Goal: Task Accomplishment & Management: Manage account settings

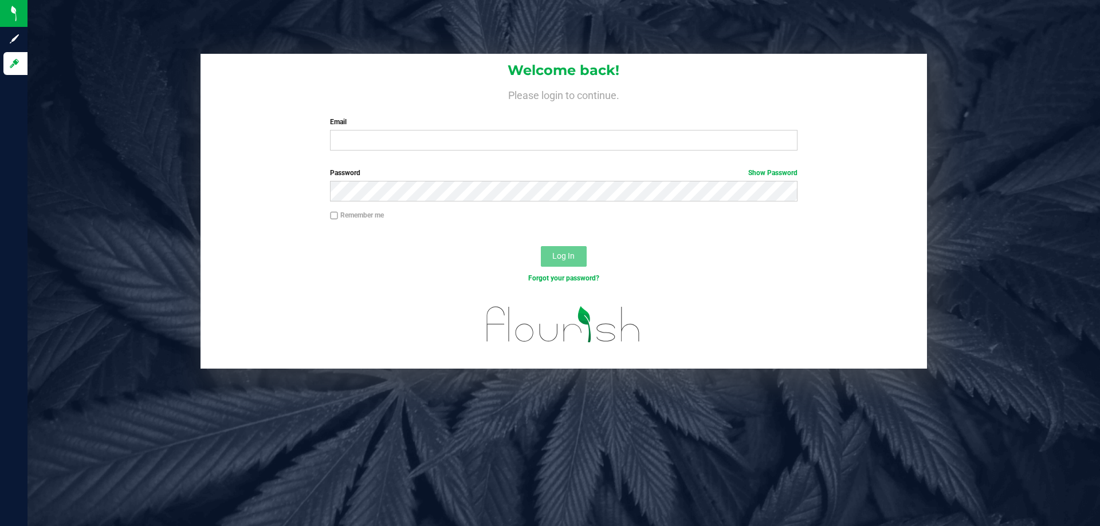
click at [141, 151] on div "Welcome back! Please login to continue. Email Required Please format your email…" at bounding box center [564, 211] width 1090 height 315
click at [399, 136] on input "Email" at bounding box center [563, 140] width 467 height 21
type input "[EMAIL_ADDRESS][DOMAIN_NAME]"
click at [541, 246] on button "Log In" at bounding box center [564, 256] width 46 height 21
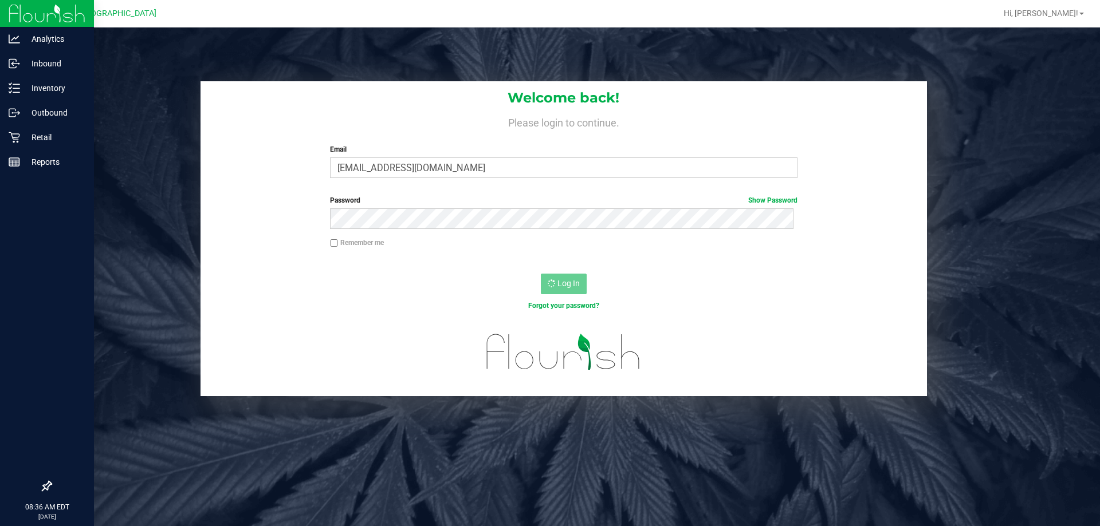
click at [6, 125] on link "Outbound" at bounding box center [47, 113] width 94 height 25
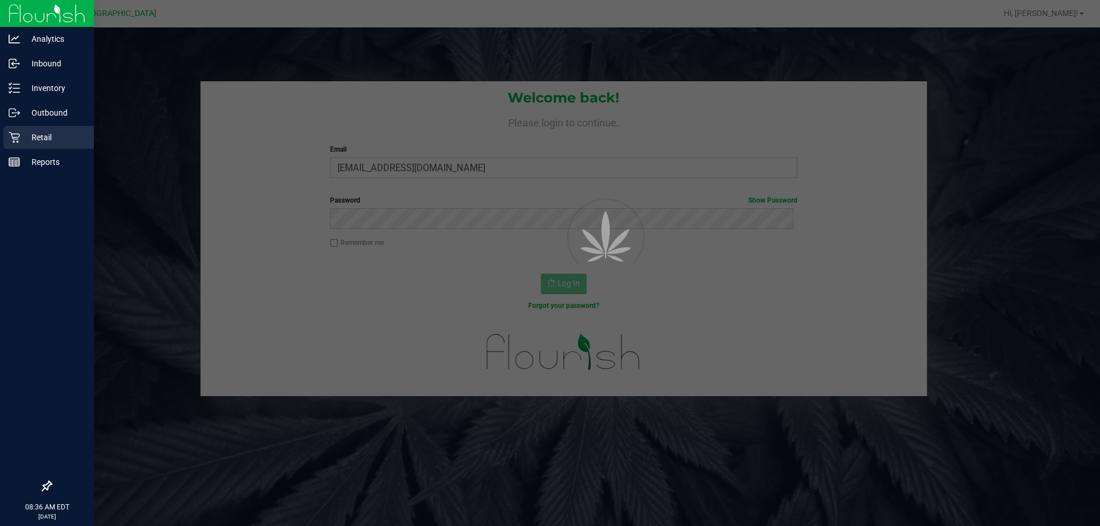
click at [15, 131] on div "Retail" at bounding box center [48, 137] width 91 height 23
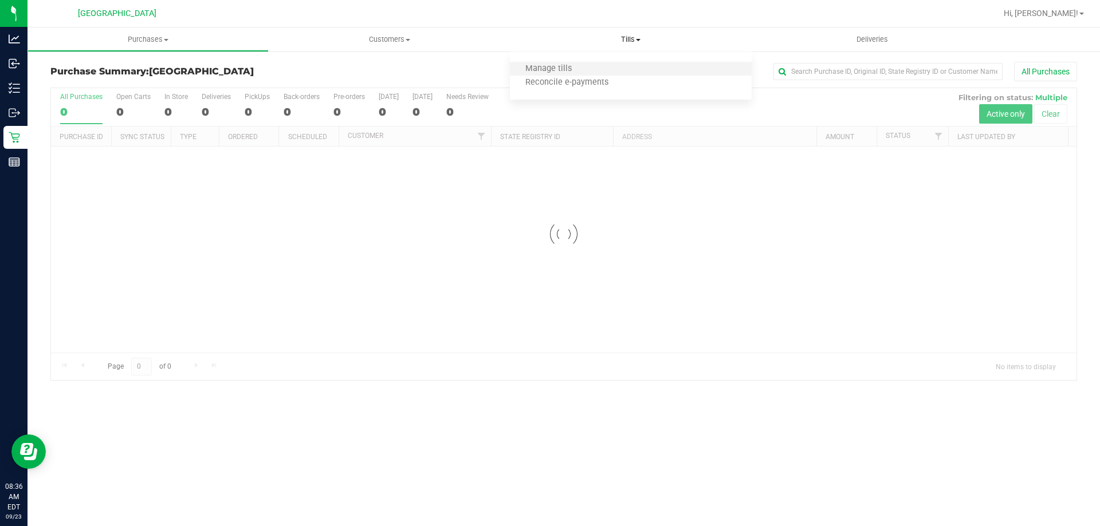
click at [626, 68] on li "Manage tills" at bounding box center [630, 69] width 241 height 14
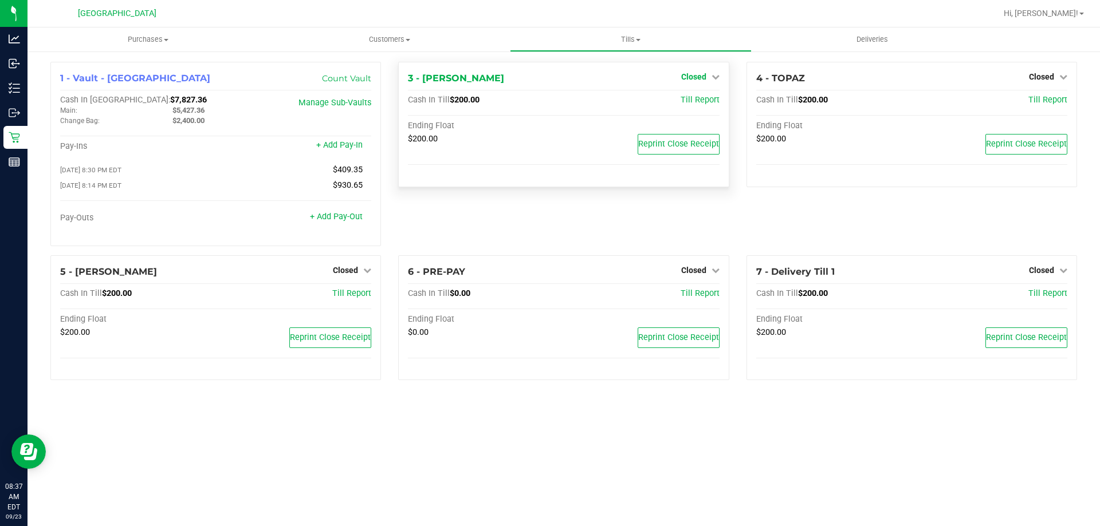
click at [713, 80] on icon at bounding box center [715, 77] width 8 height 8
click at [708, 101] on link "Open Till" at bounding box center [693, 100] width 30 height 9
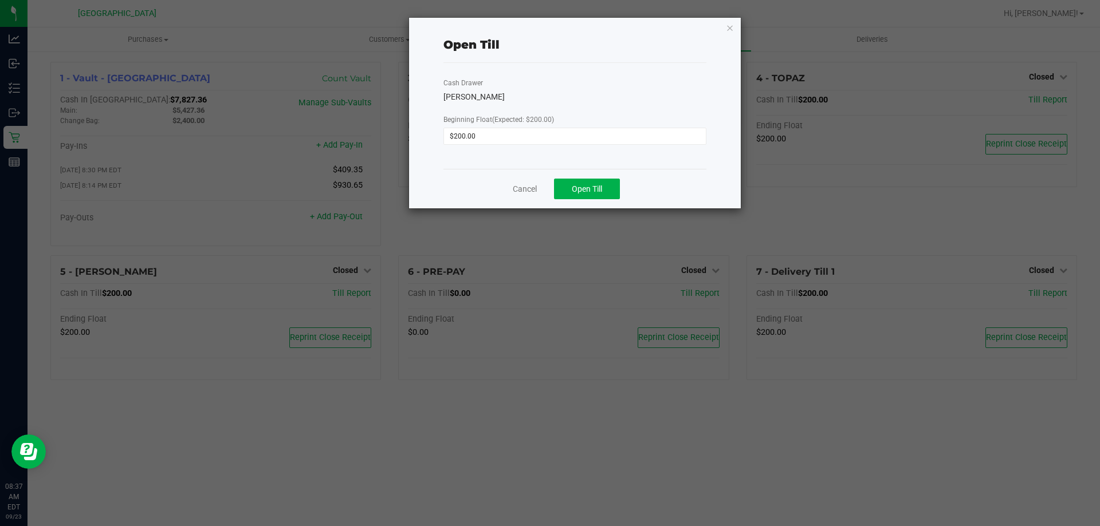
click at [598, 178] on div "Cancel Open Till" at bounding box center [574, 189] width 263 height 40
click at [596, 181] on button "Open Till" at bounding box center [587, 189] width 66 height 21
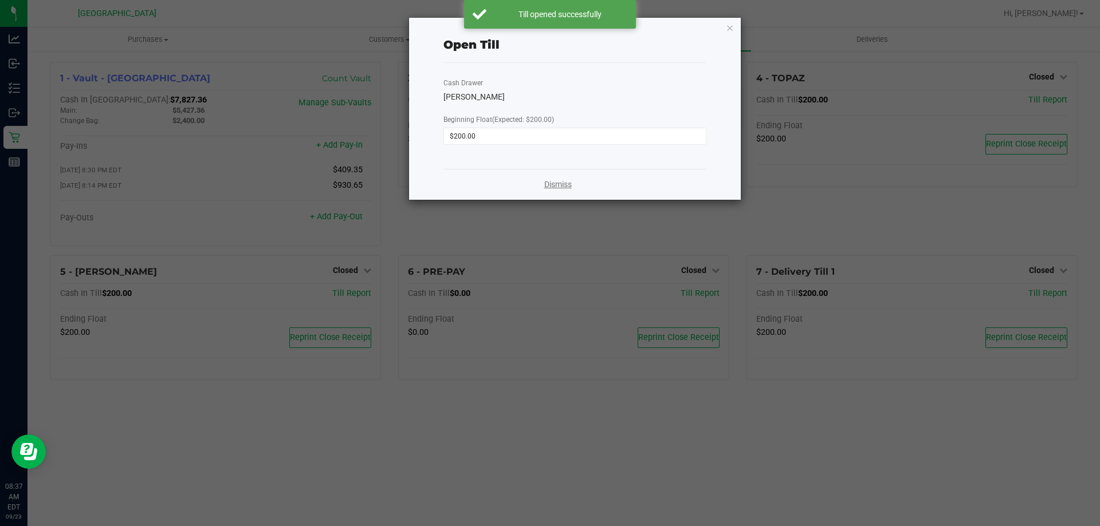
click at [560, 187] on link "Dismiss" at bounding box center [557, 185] width 27 height 12
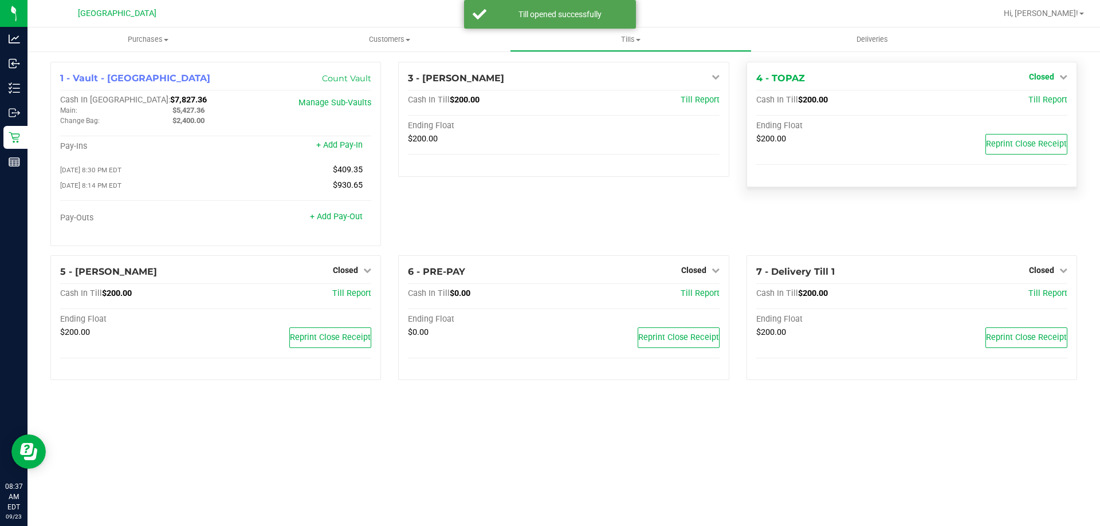
click at [1055, 78] on link "Closed" at bounding box center [1048, 76] width 38 height 9
click at [1040, 99] on link "Open Till" at bounding box center [1041, 100] width 30 height 9
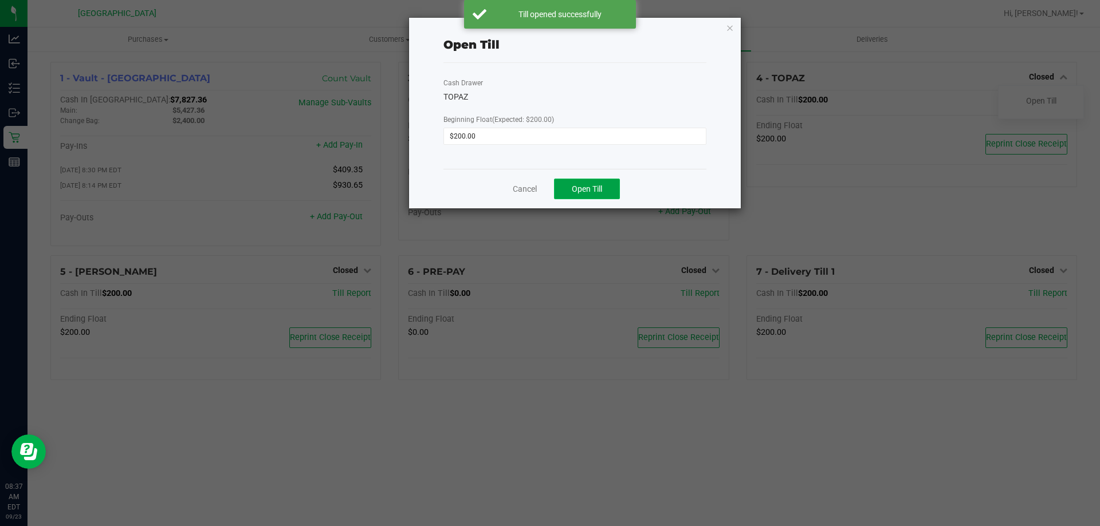
click at [572, 186] on span "Open Till" at bounding box center [587, 188] width 30 height 9
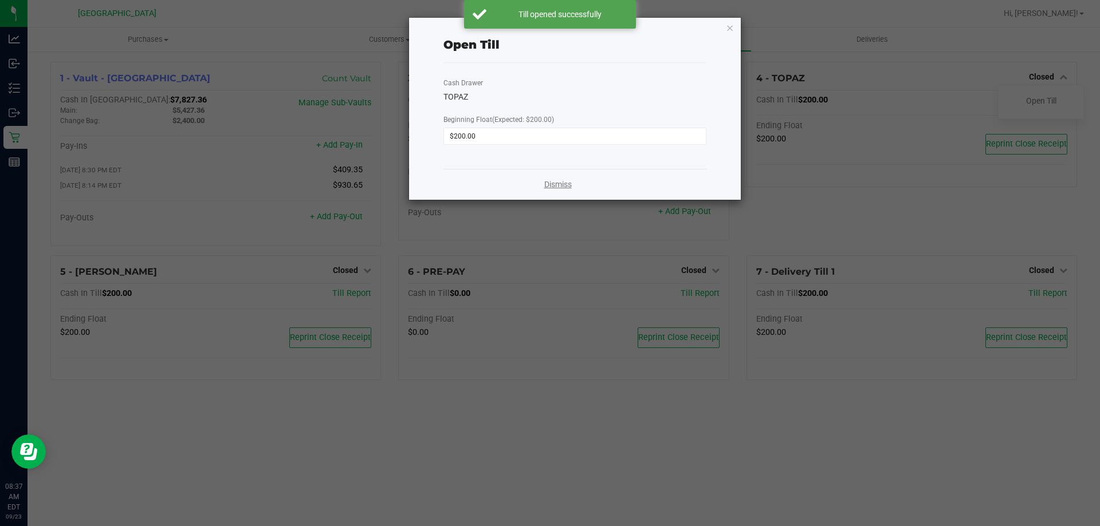
click at [556, 187] on link "Dismiss" at bounding box center [557, 185] width 27 height 12
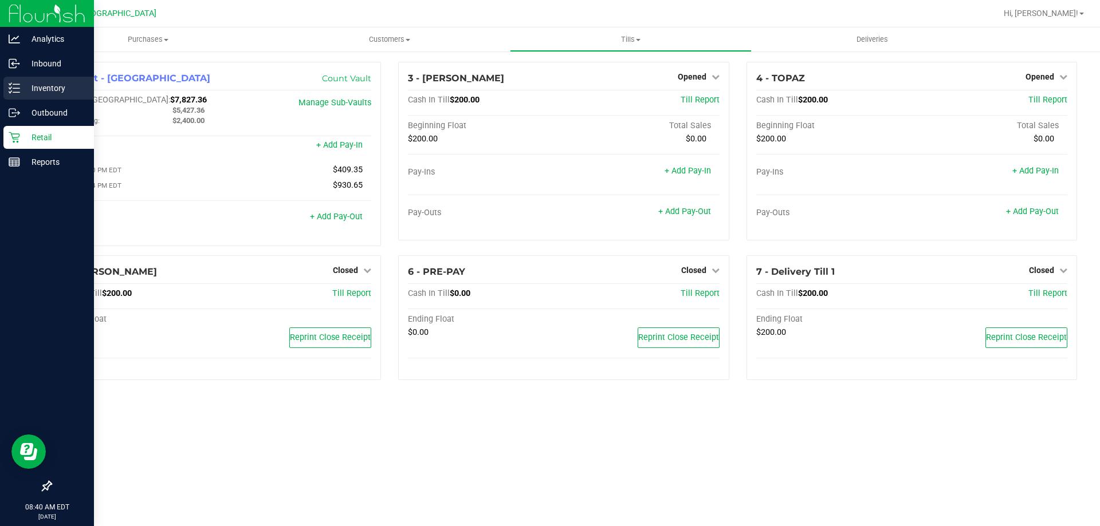
click at [14, 84] on icon at bounding box center [14, 87] width 11 height 11
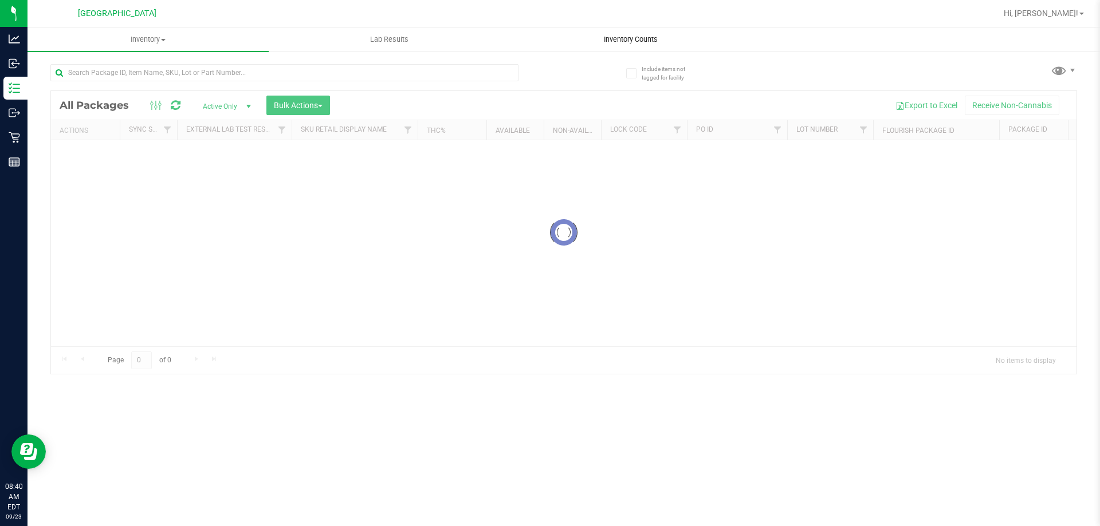
click at [638, 38] on span "Inventory Counts" at bounding box center [630, 39] width 85 height 10
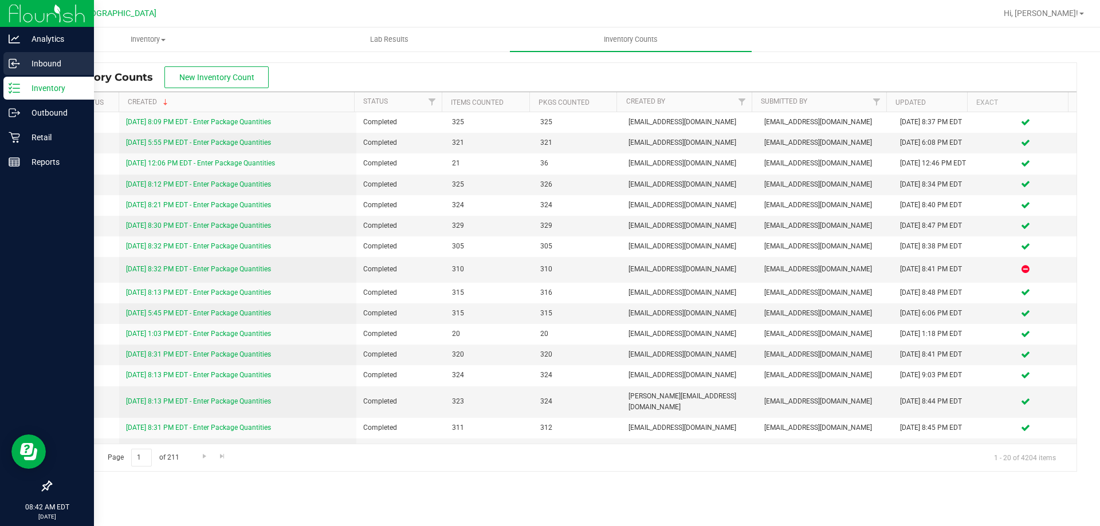
click at [10, 76] on link "Inbound" at bounding box center [47, 64] width 94 height 25
click at [23, 87] on p "Inventory" at bounding box center [54, 88] width 69 height 14
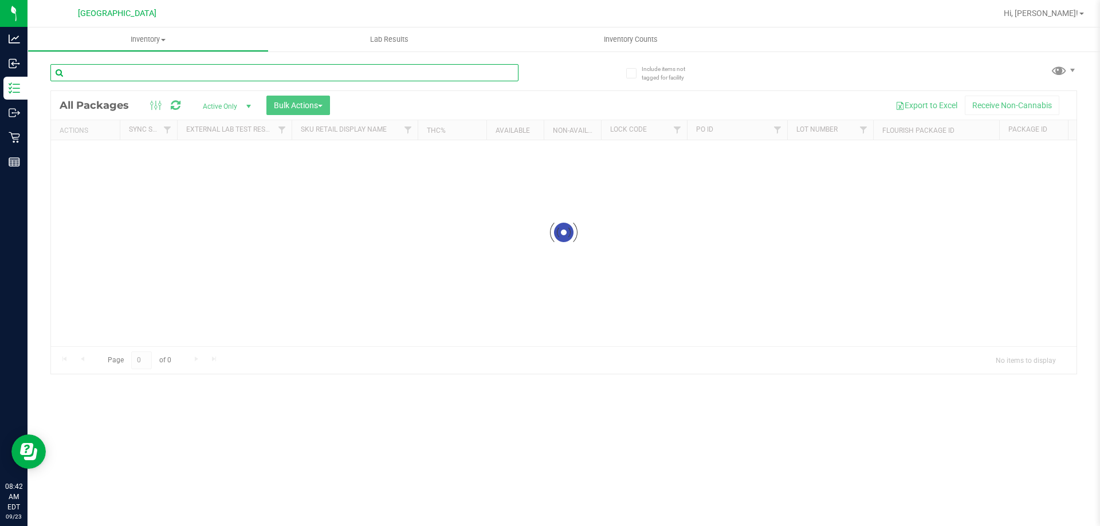
click at [194, 68] on input "text" at bounding box center [284, 72] width 468 height 17
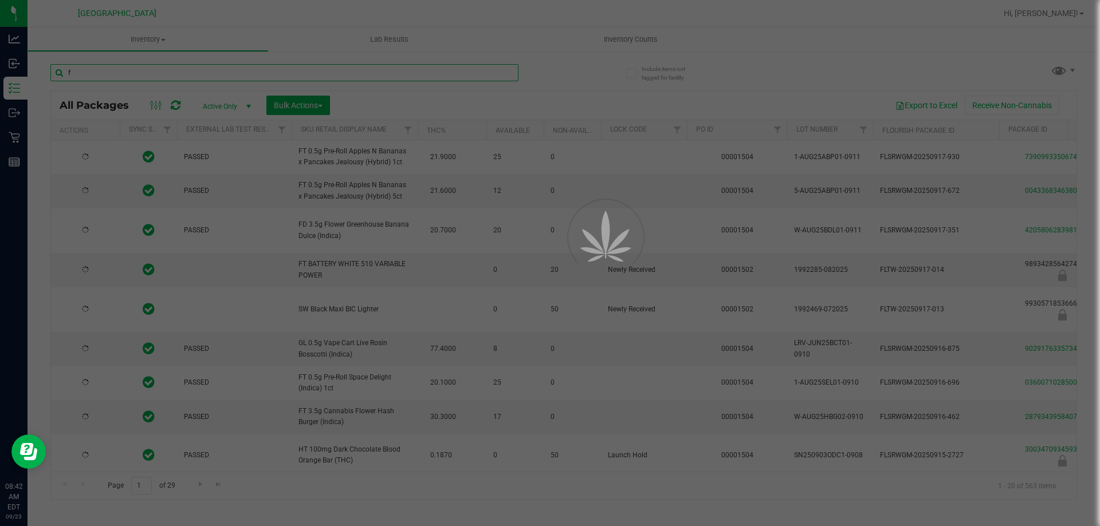
type input "fs"
type input "2026-03-16"
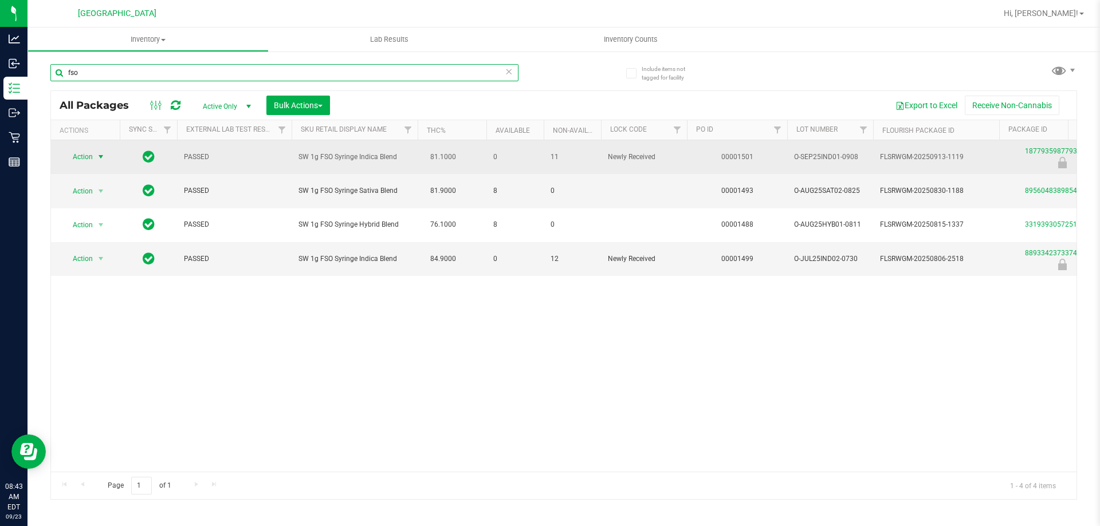
type input "fso"
click at [97, 157] on span "select" at bounding box center [100, 156] width 9 height 9
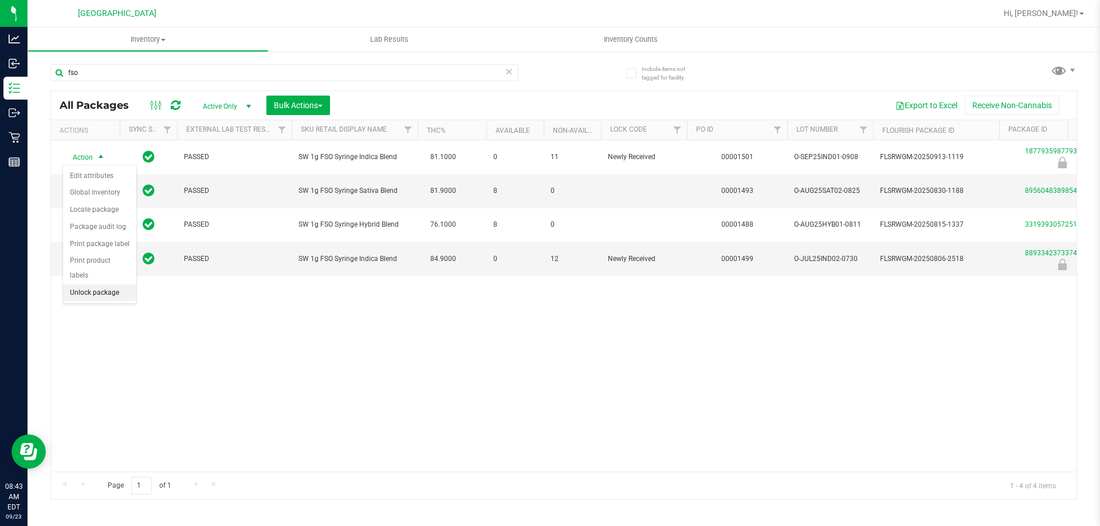
click at [111, 285] on li "Unlock package" at bounding box center [99, 293] width 73 height 17
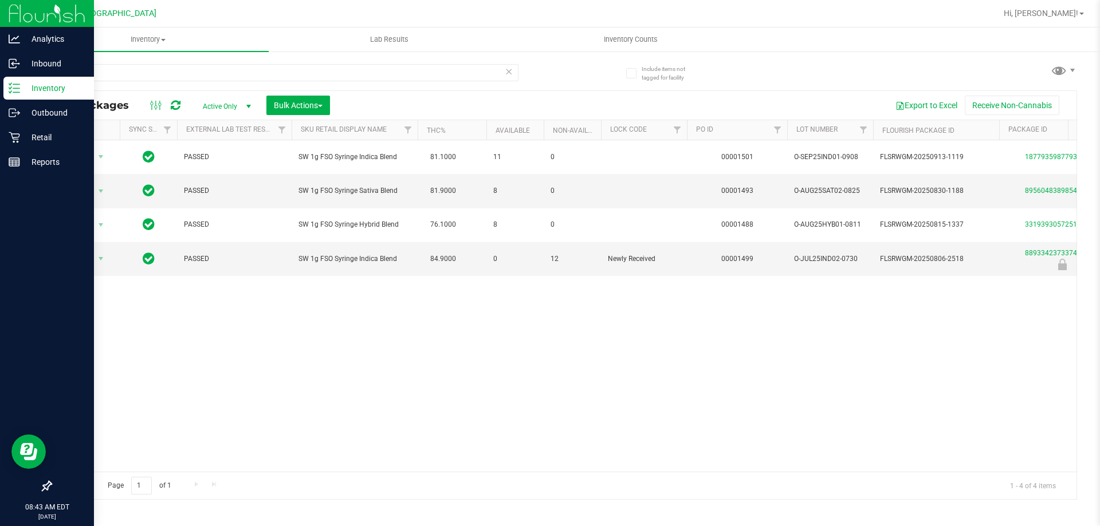
click at [17, 87] on icon at bounding box center [14, 87] width 11 height 11
click at [41, 132] on p "Retail" at bounding box center [54, 138] width 69 height 14
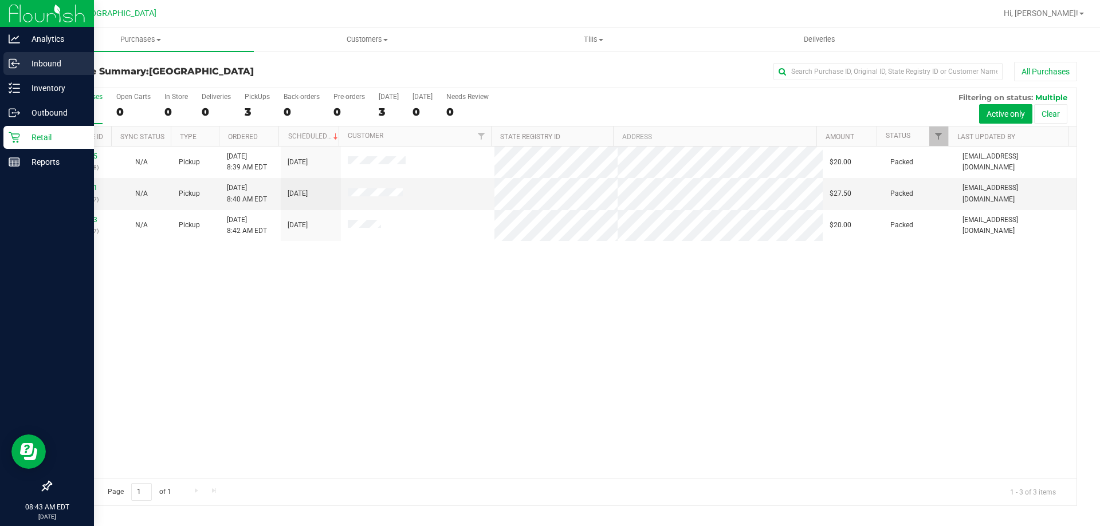
click at [16, 64] on icon at bounding box center [14, 63] width 11 height 11
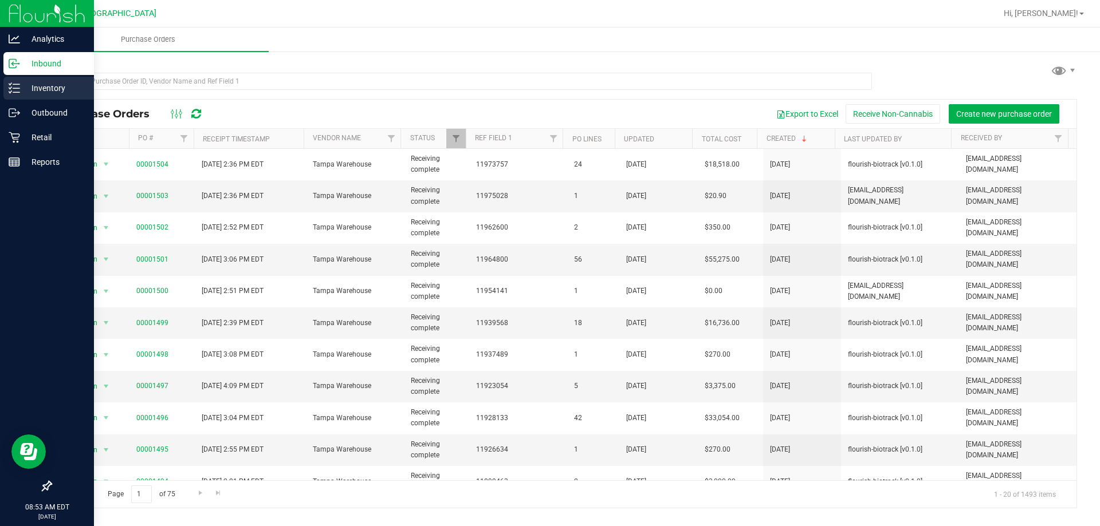
click at [18, 86] on icon at bounding box center [14, 87] width 11 height 11
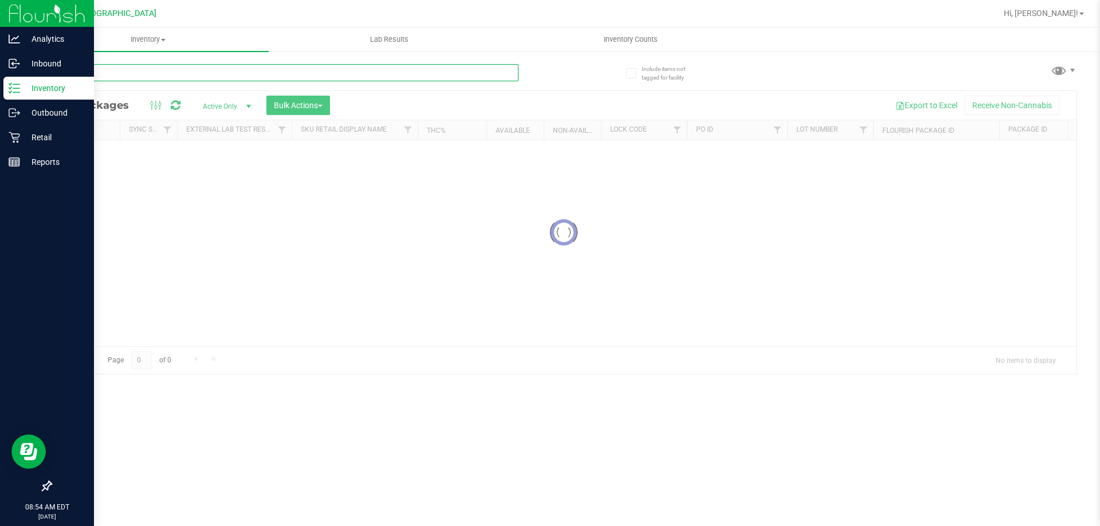
click at [134, 65] on input "text" at bounding box center [284, 72] width 468 height 17
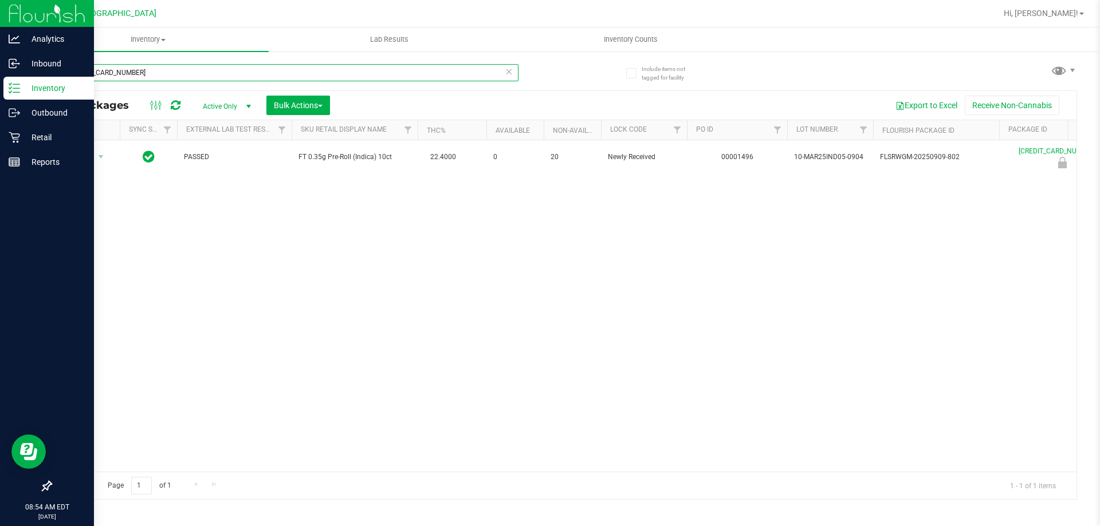
click at [211, 74] on input "5640297424900444" at bounding box center [284, 72] width 468 height 17
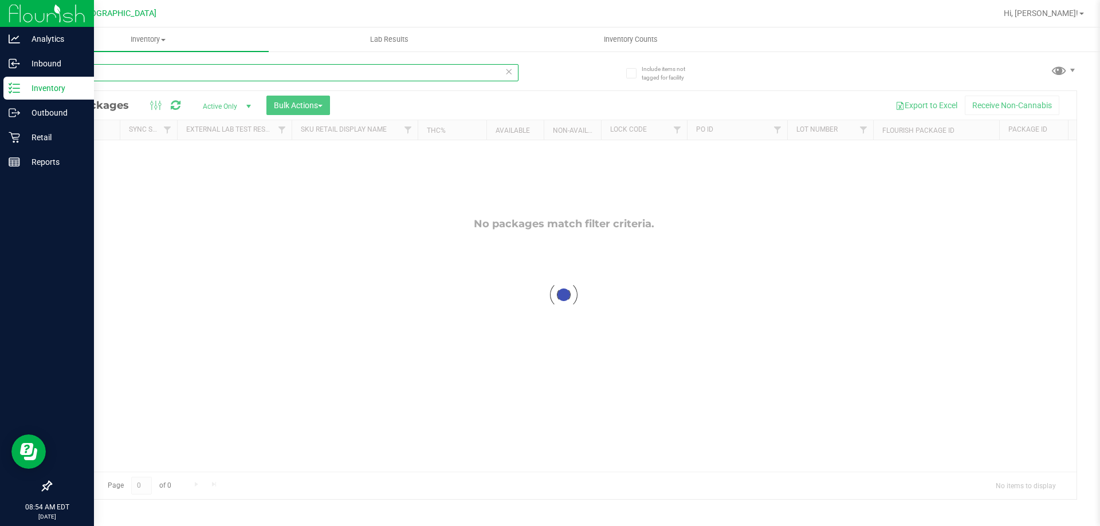
type input "10ct"
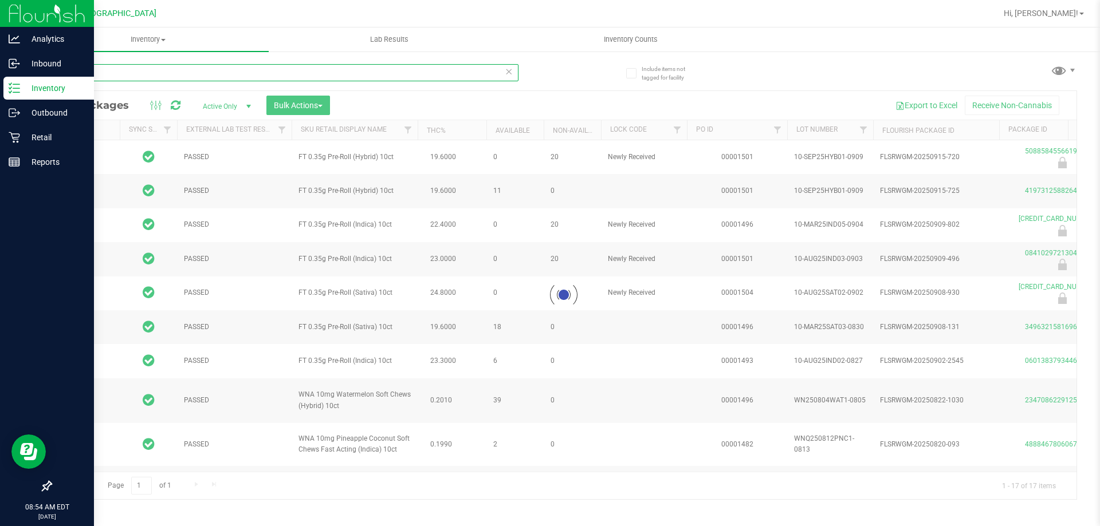
type input "2026-08-04"
type input "2026-08-12"
type input "2026-08-06"
type input "2026-07-30"
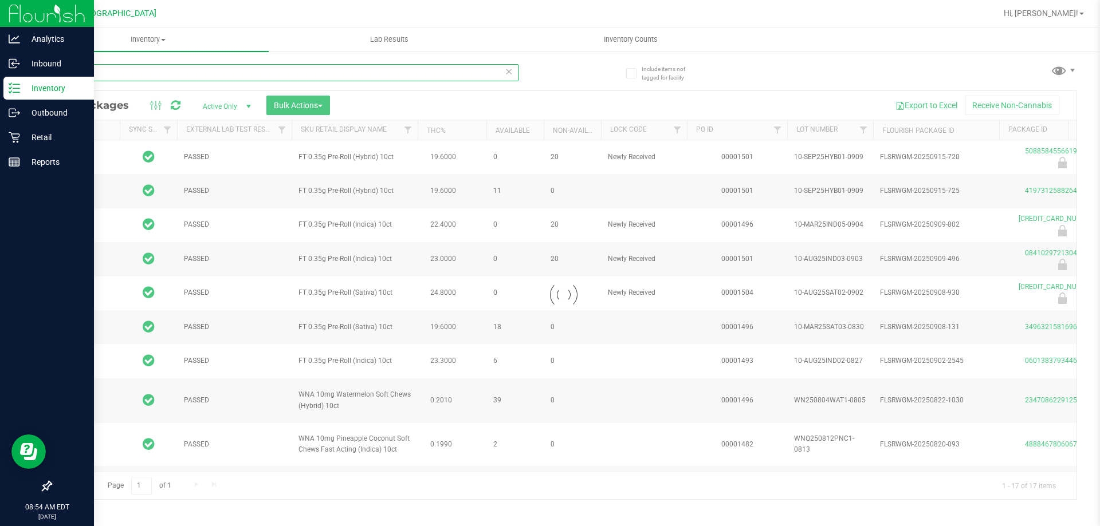
type input "2026-07-28"
type input "2026-07-16"
type input "2026-06-17"
type input "2026-04-30"
type input "2026-04-09"
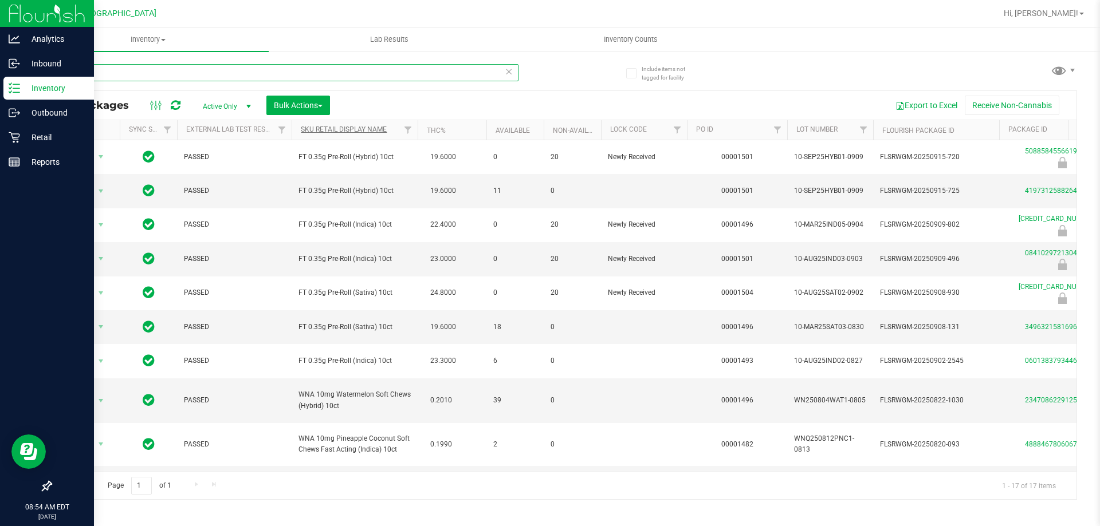
type input "10ct"
click at [355, 127] on link "Sku Retail Display Name" at bounding box center [344, 129] width 86 height 8
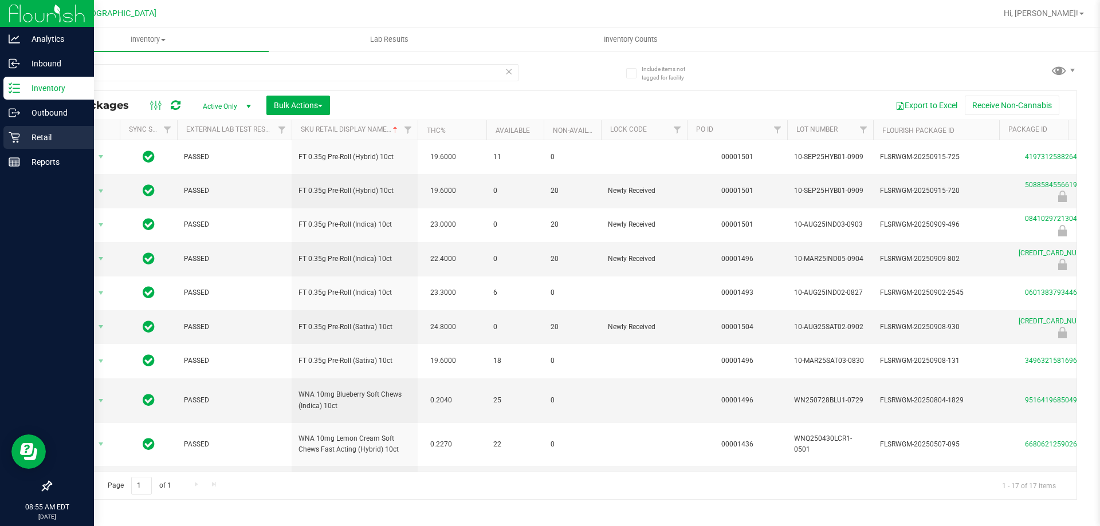
click at [20, 133] on p "Retail" at bounding box center [54, 138] width 69 height 14
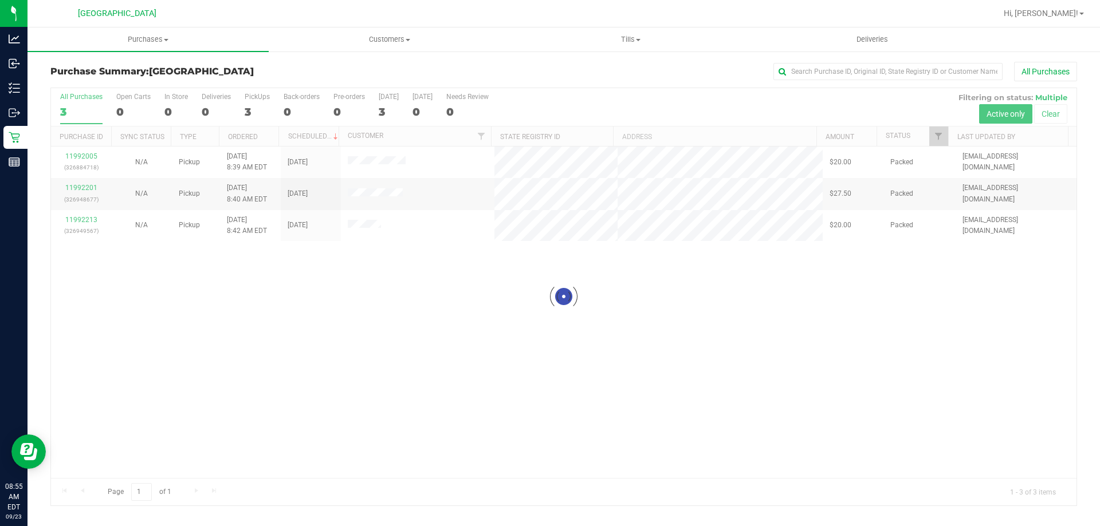
click at [661, 86] on div "Purchase Summary: South Tampa WC All Purchases" at bounding box center [563, 74] width 1027 height 25
click at [359, 273] on div "11992005 (326884718) N/A Pickup 9/23/2025 8:39 AM EDT 9/23/2025 $20.00 Packed n…" at bounding box center [563, 313] width 1025 height 332
